Goal: Task Accomplishment & Management: Manage account settings

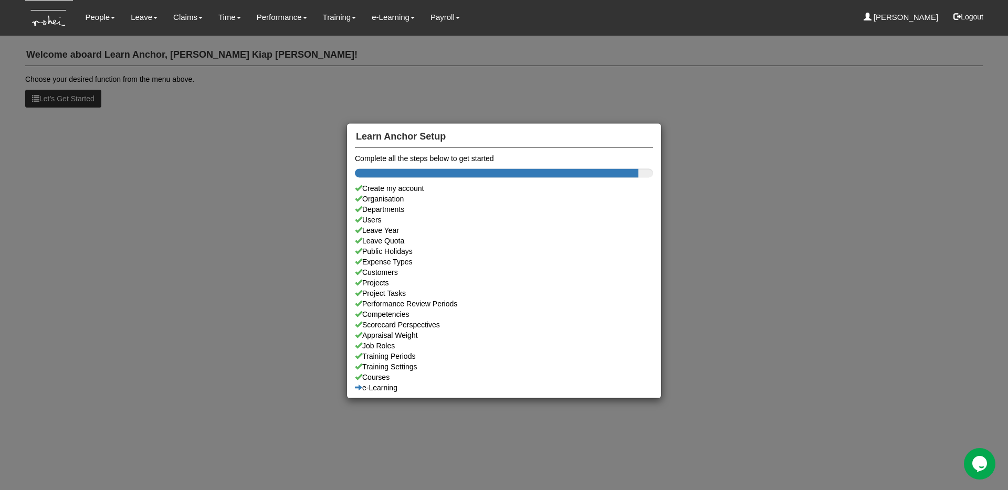
click at [249, 203] on div "Learn Anchor Setup Complete all the steps below to get started Create my accoun…" at bounding box center [504, 245] width 1008 height 490
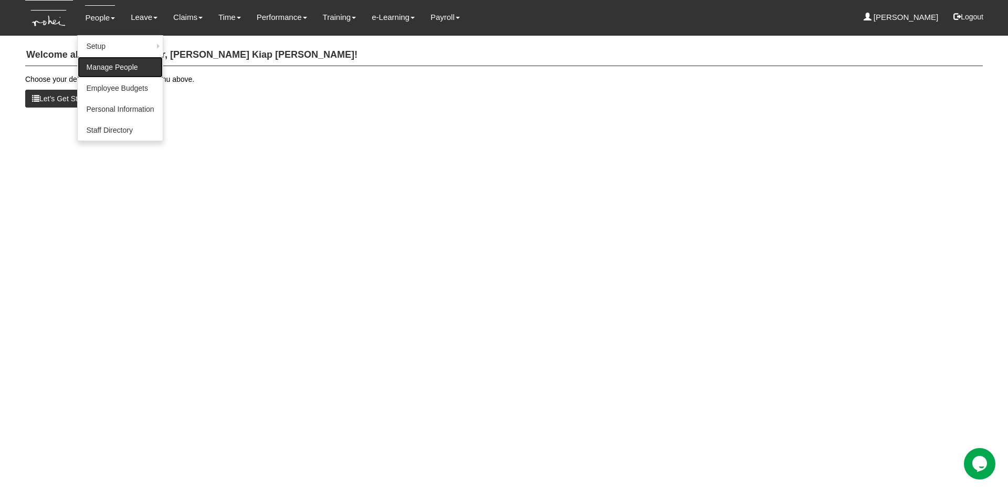
click at [106, 65] on link "Manage People" at bounding box center [120, 67] width 85 height 21
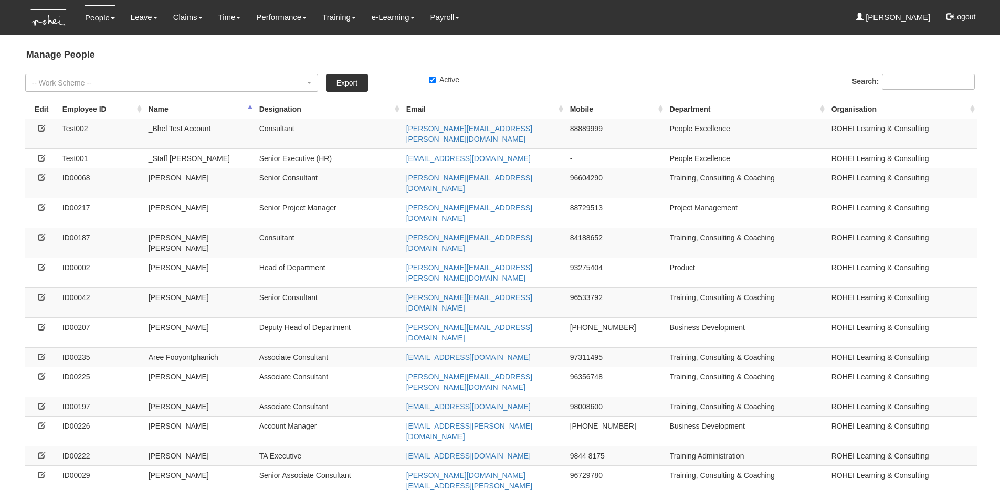
select select "50"
click at [38, 204] on icon at bounding box center [41, 207] width 7 height 7
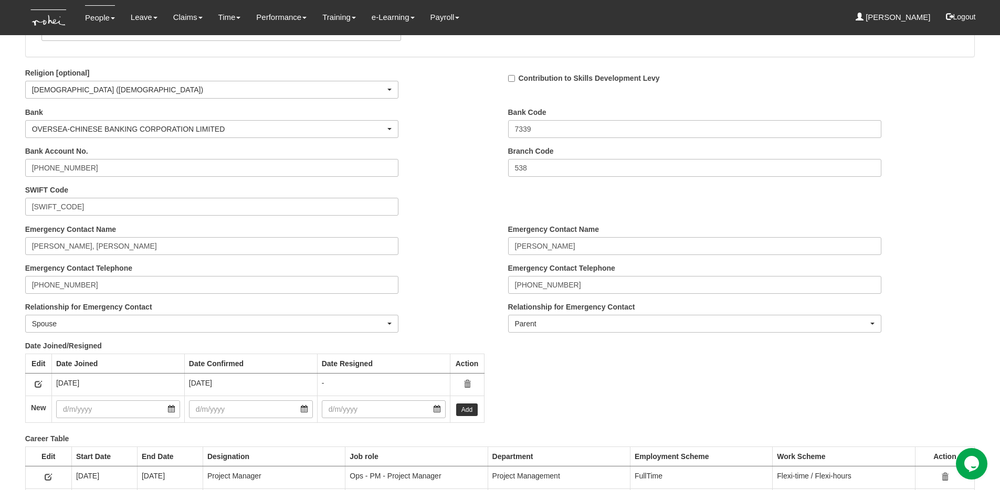
scroll to position [1067, 0]
click at [139, 62] on link "Manage People" at bounding box center [120, 67] width 85 height 21
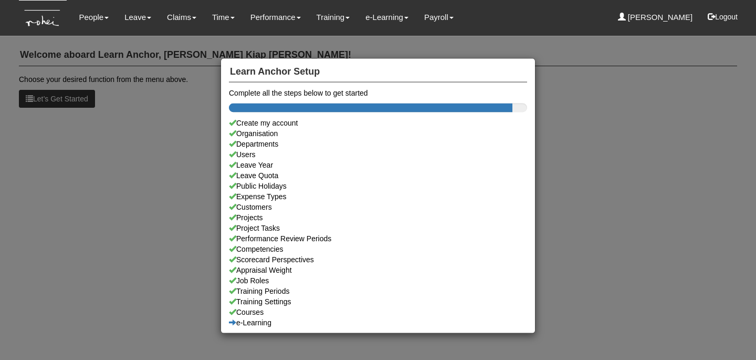
click at [470, 37] on div "Learn Anchor Setup Complete all the steps below to get started Create my accoun…" at bounding box center [378, 180] width 756 height 360
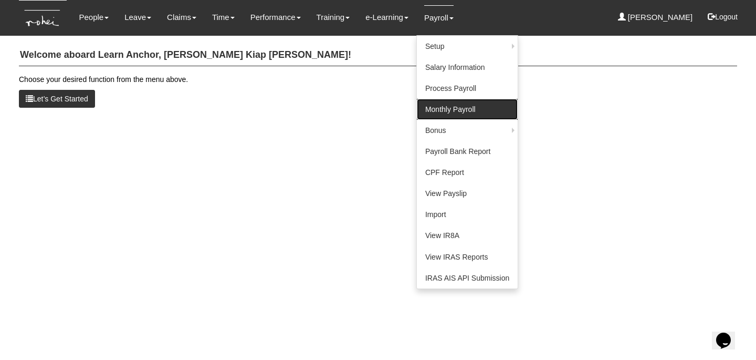
click at [445, 108] on link "Monthly Payroll" at bounding box center [467, 109] width 101 height 21
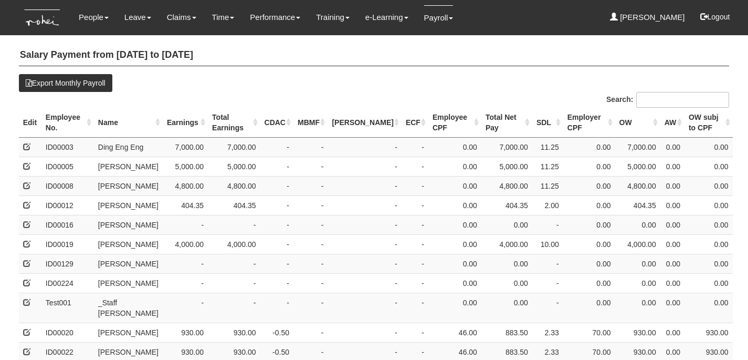
select select "50"
click at [116, 122] on th "Name" at bounding box center [128, 123] width 69 height 30
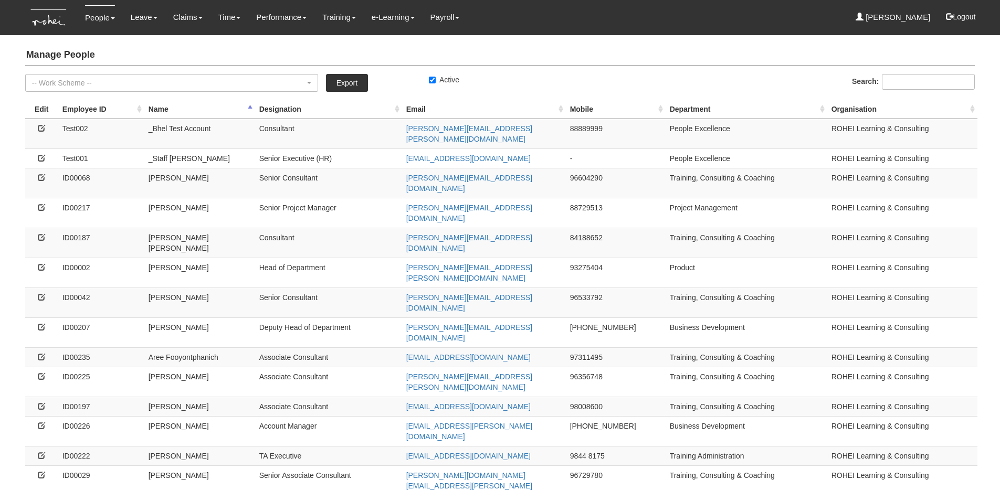
select select "50"
click at [43, 353] on icon at bounding box center [41, 356] width 7 height 7
